Goal: Use online tool/utility: Utilize a website feature to perform a specific function

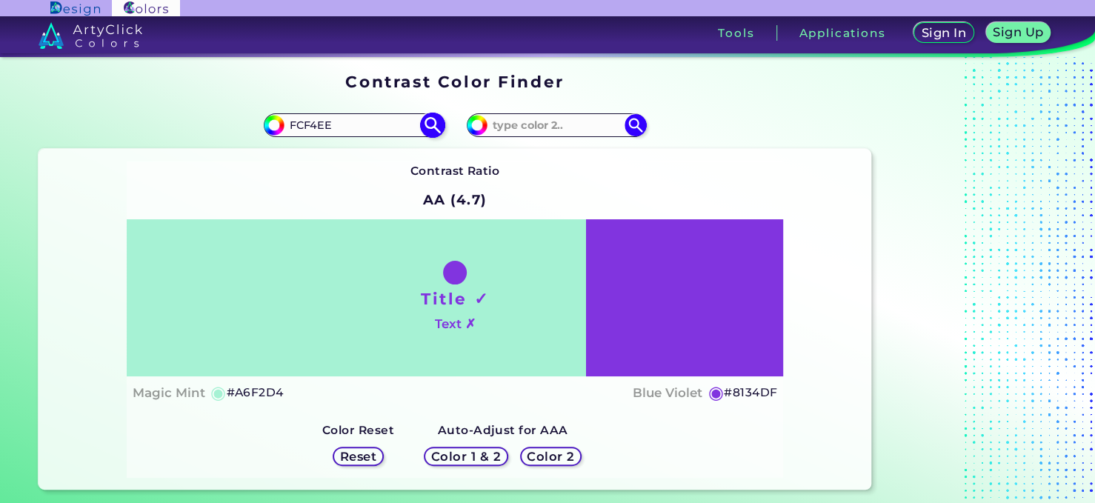
type input "FCF4EE"
click at [430, 120] on img at bounding box center [432, 126] width 26 height 26
type input "#fcf4ee"
type input "#FCF4EE"
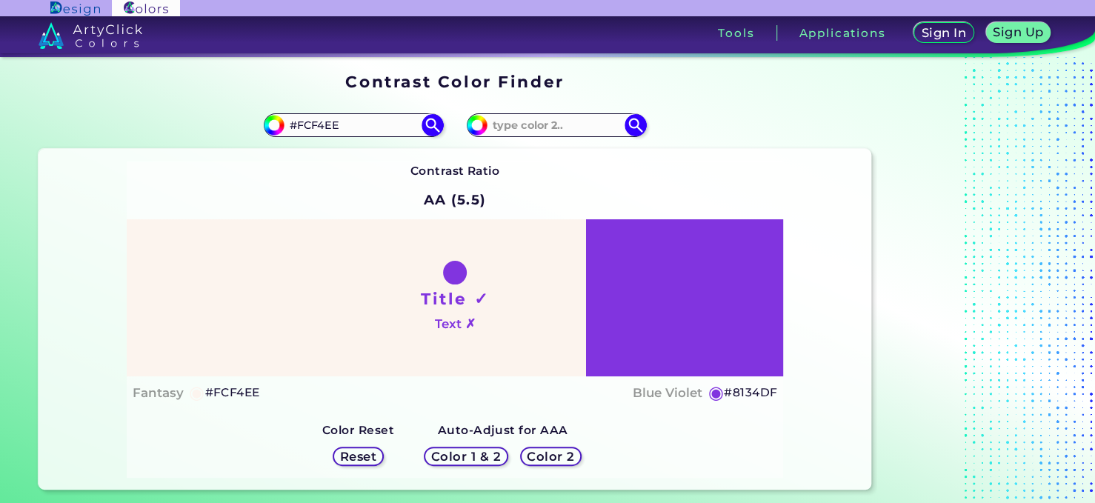
click at [541, 458] on h5 "Color 2" at bounding box center [550, 456] width 47 height 12
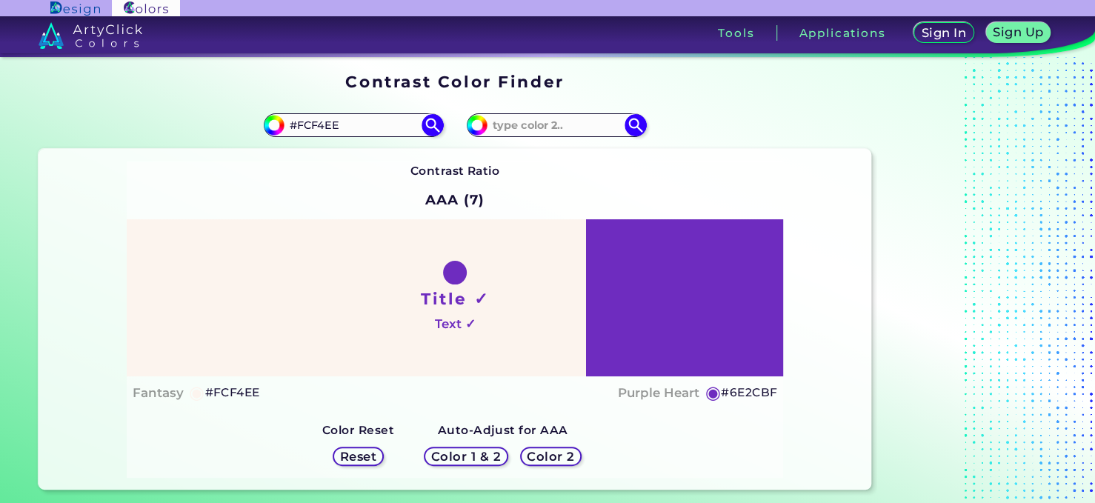
click at [693, 276] on div "Title ✓ Text ✓" at bounding box center [455, 297] width 657 height 157
click at [687, 294] on div "Title ✓ Text ✓" at bounding box center [455, 297] width 657 height 157
click at [613, 344] on div "Title ✓ Text ✓" at bounding box center [455, 297] width 657 height 157
click at [710, 388] on h5 "◉" at bounding box center [712, 393] width 16 height 18
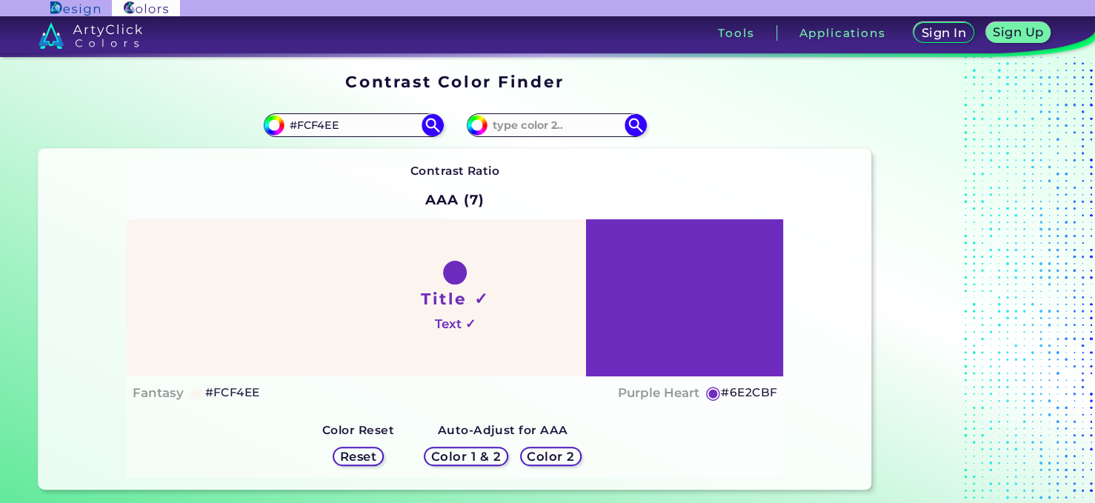
click at [627, 384] on h4 "Purple Heart" at bounding box center [658, 392] width 81 height 21
click at [627, 384] on h4 "Purple Heart copied" at bounding box center [658, 392] width 81 height 21
click at [462, 322] on h4 "Text ✓" at bounding box center [454, 323] width 41 height 21
click at [591, 127] on input at bounding box center [556, 126] width 138 height 20
paste input "B34EC4"
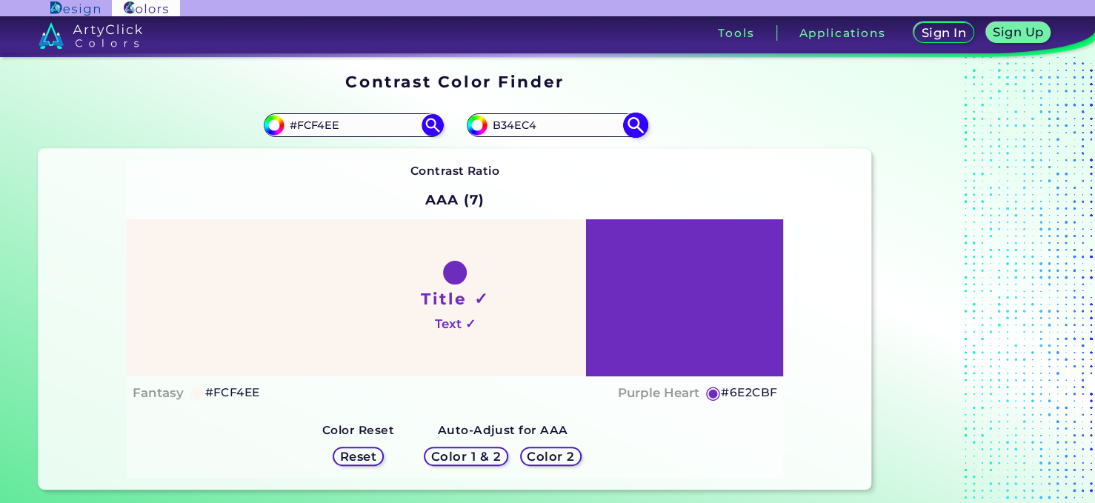
type input "B34EC4"
click at [630, 122] on img at bounding box center [635, 126] width 26 height 26
type input "#b34ec4"
type input "#B34EC4"
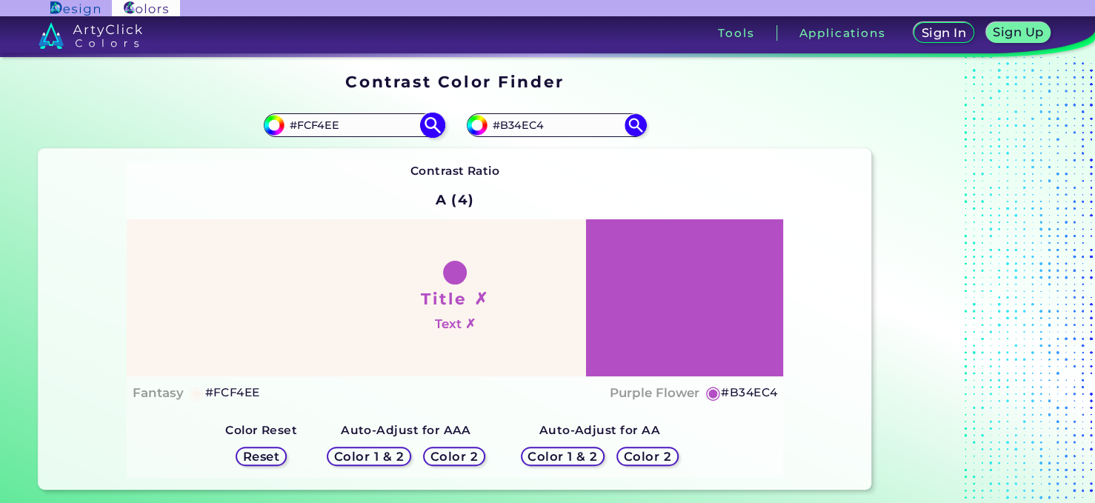
click at [430, 127] on img at bounding box center [432, 126] width 26 height 26
click at [661, 459] on h5 "Color 2" at bounding box center [647, 456] width 46 height 12
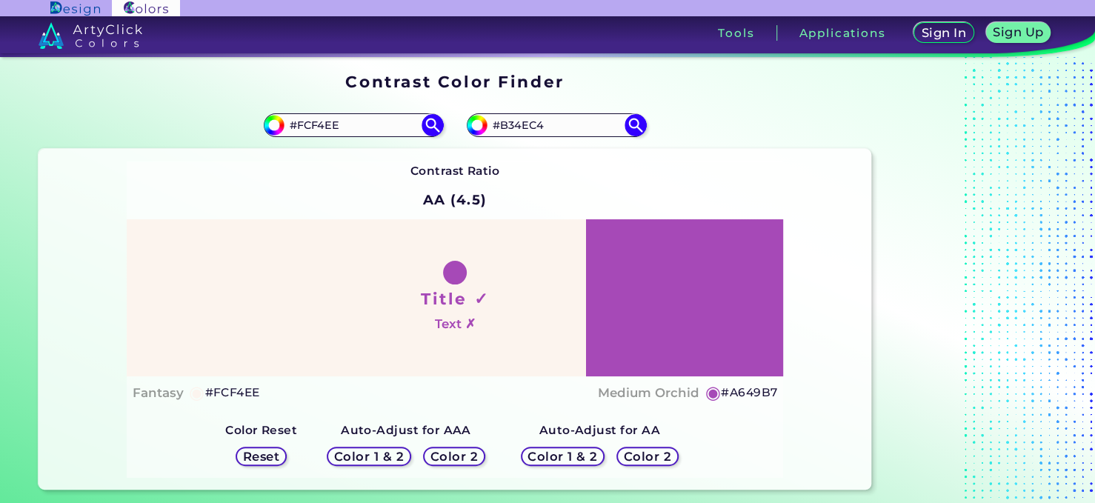
click at [474, 460] on h5 "Color 2" at bounding box center [454, 456] width 48 height 13
